Goal: Task Accomplishment & Management: Manage account settings

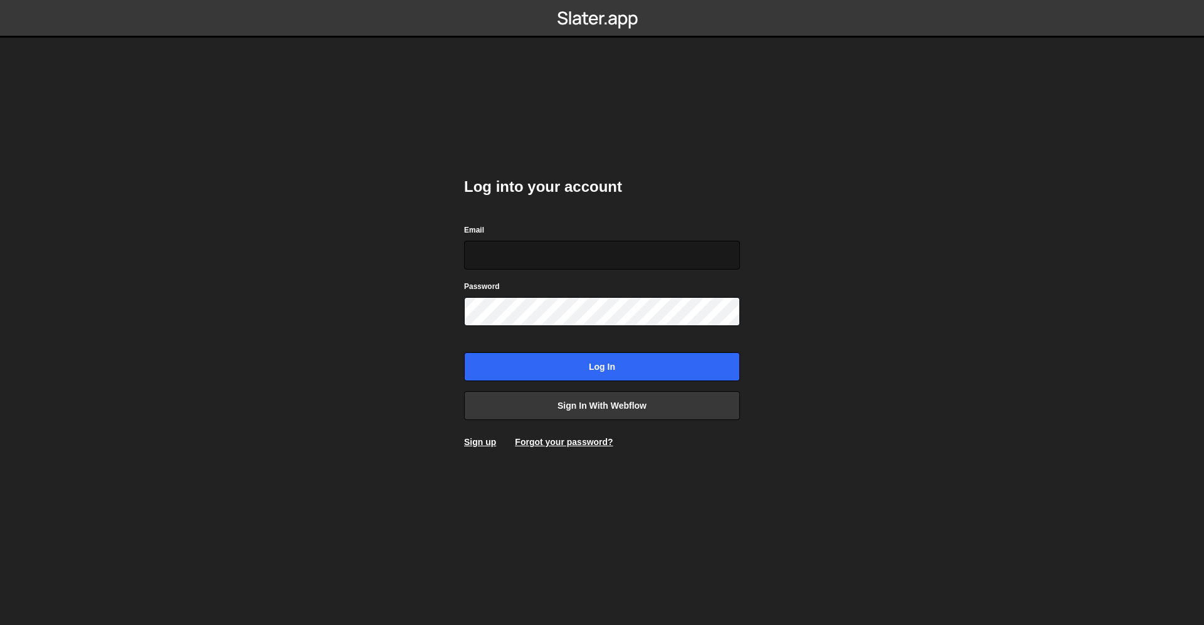
click at [557, 245] on input "Email" at bounding box center [602, 255] width 276 height 29
type input "[EMAIL_ADDRESS][DOMAIN_NAME]"
click at [602, 367] on input "Log in" at bounding box center [602, 366] width 276 height 29
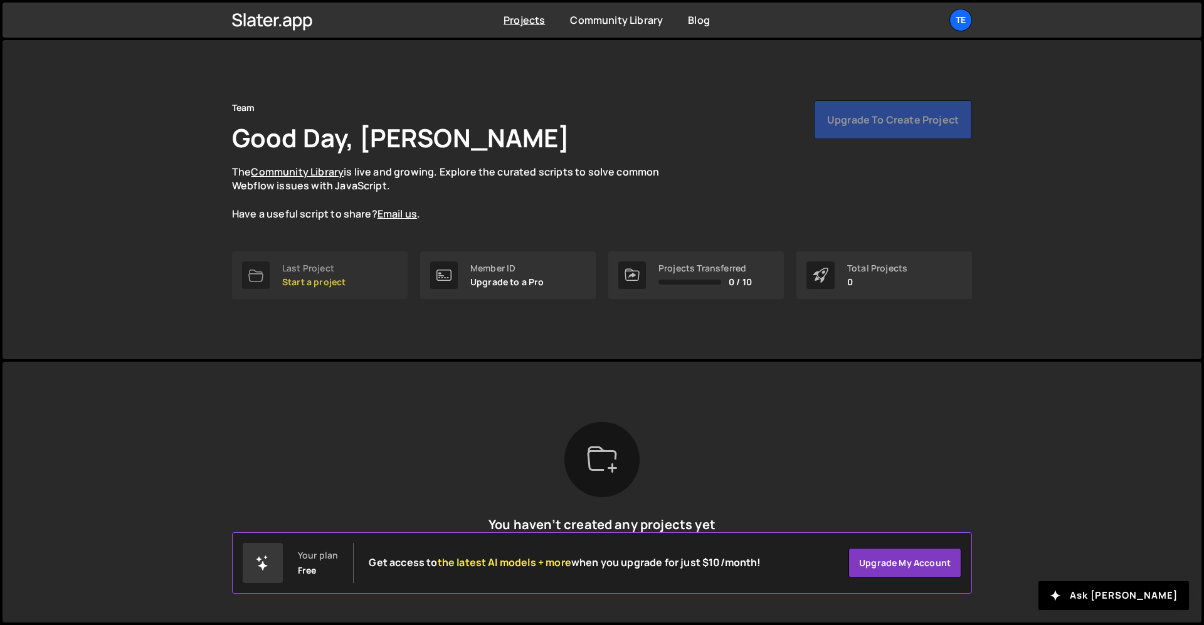
click at [317, 283] on p "Start a project" at bounding box center [313, 282] width 63 height 10
click at [609, 466] on icon at bounding box center [611, 467] width 9 height 9
click at [520, 215] on p "The Community Library is live and growing. Explore the curated scripts to solve…" at bounding box center [457, 193] width 451 height 56
click at [893, 126] on div "Upgrade to create project" at bounding box center [893, 119] width 158 height 39
click at [965, 20] on div "Te" at bounding box center [960, 20] width 23 height 23
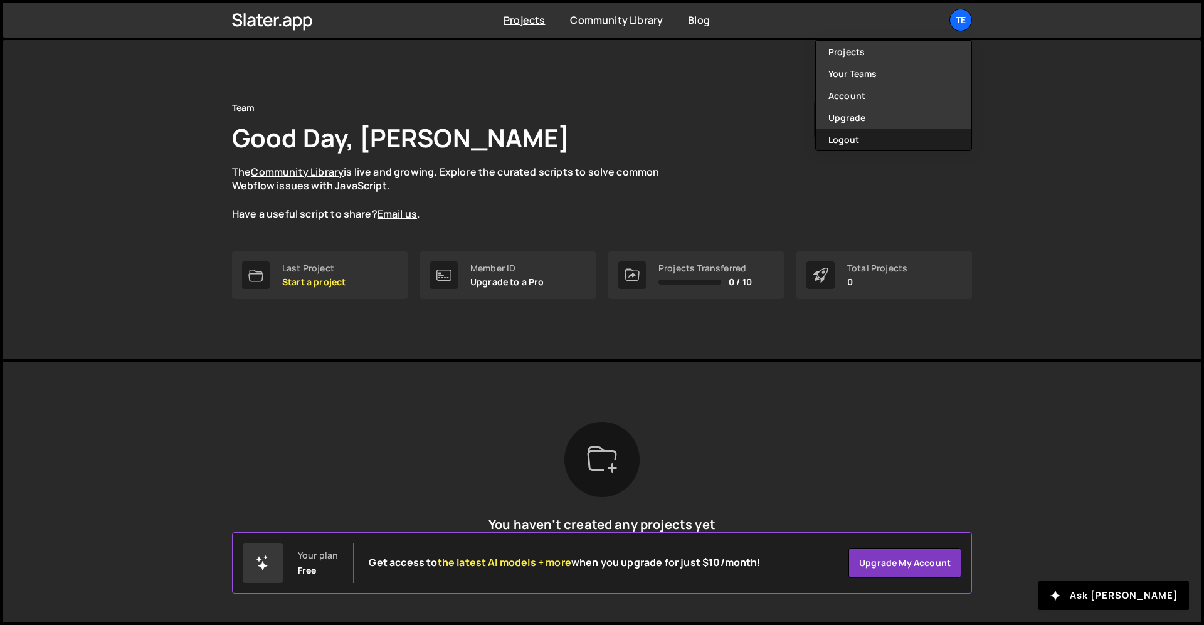
click at [874, 138] on button "Logout" at bounding box center [893, 140] width 155 height 22
